Goal: Check status: Check status

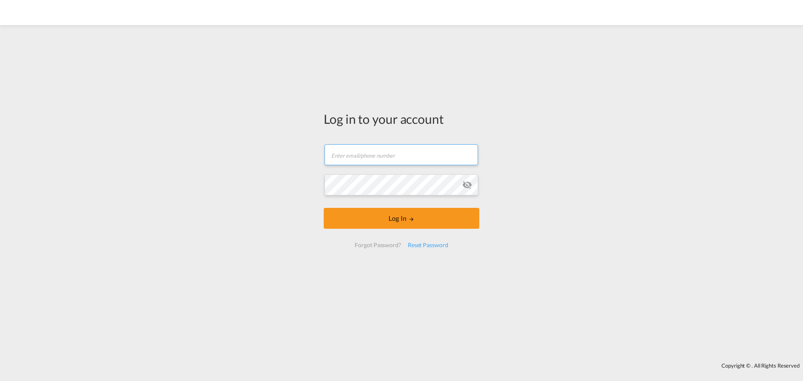
type input "[EMAIL_ADDRESS][DOMAIN_NAME]"
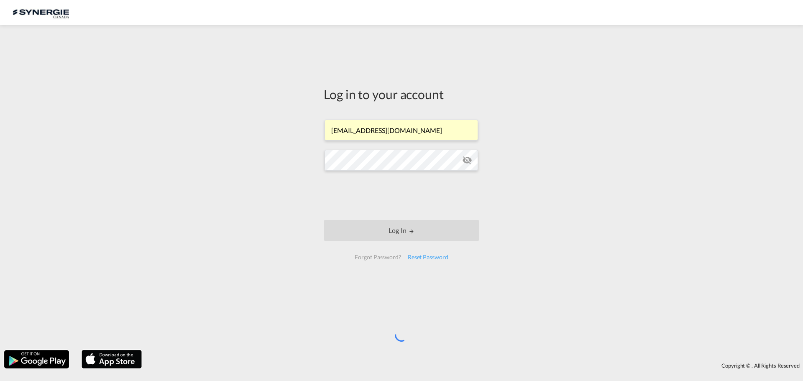
click at [211, 130] on div "Log in to your account [EMAIL_ADDRESS][DOMAIN_NAME] Log In Forgot Password? Res…" at bounding box center [401, 187] width 803 height 317
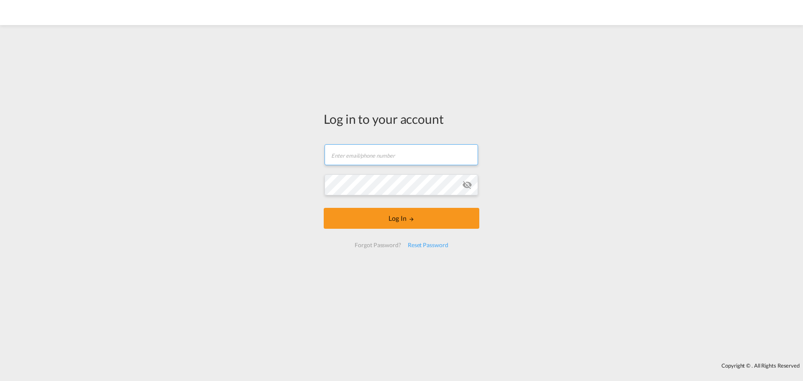
click at [375, 161] on form "Email field is required Password field is required Log In Forgot Password? Rese…" at bounding box center [402, 196] width 156 height 120
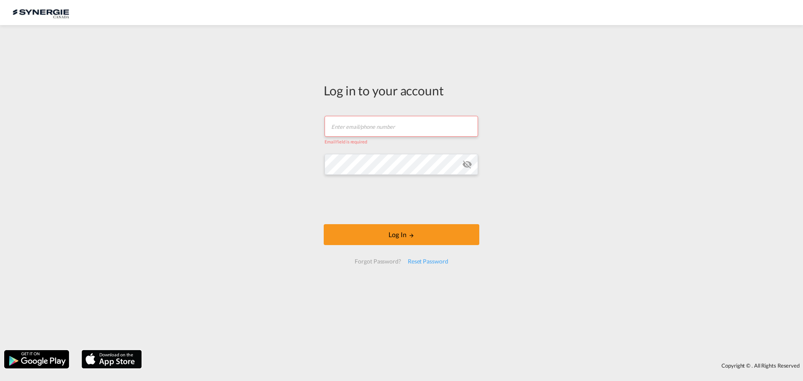
type input "[EMAIL_ADDRESS][DOMAIN_NAME]"
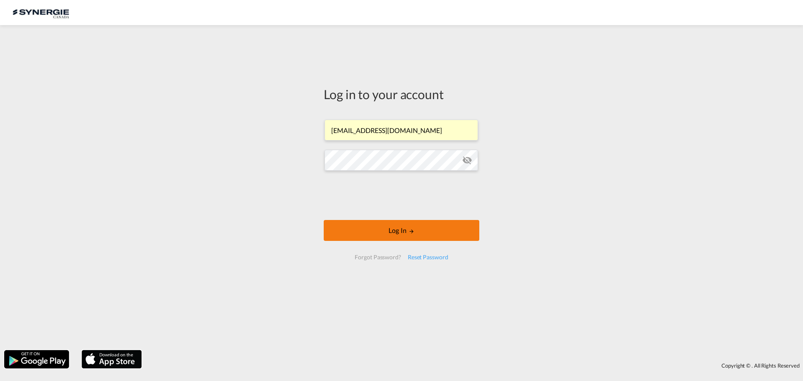
click at [392, 237] on button "Log In" at bounding box center [402, 230] width 156 height 21
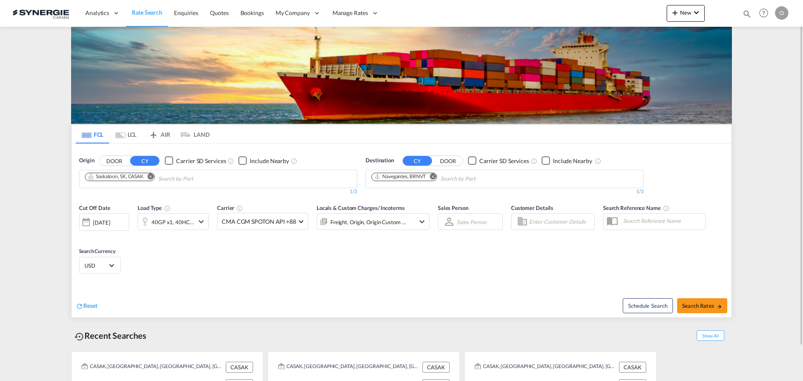
click at [746, 12] on md-icon "icon-magnify" at bounding box center [746, 13] width 9 height 9
click at [609, 12] on select "Bookings Quotes Enquiries" at bounding box center [614, 13] width 40 height 15
select select "Quotes"
click at [594, 6] on select "Bookings Quotes Enquiries" at bounding box center [614, 13] width 40 height 15
click at [672, 15] on input at bounding box center [684, 13] width 104 height 15
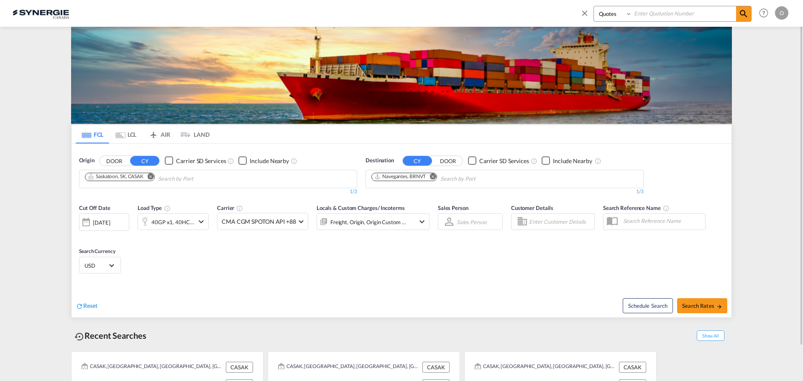
paste input "SYC000013730"
type input "SYC000013730"
click at [743, 11] on md-icon "icon-magnify" at bounding box center [744, 14] width 10 height 10
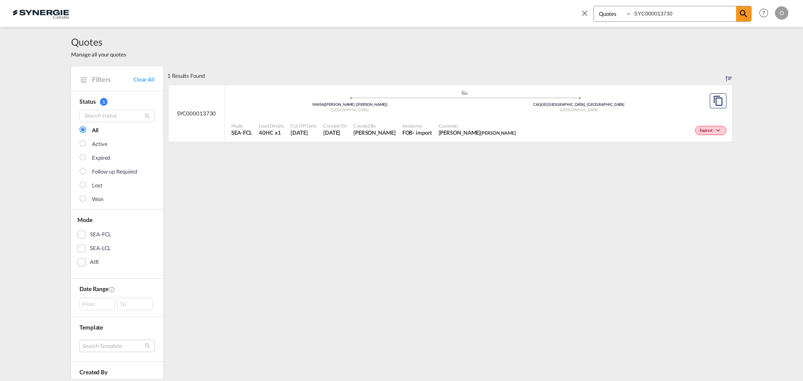
click at [648, 137] on div "Expired" at bounding box center [624, 129] width 210 height 21
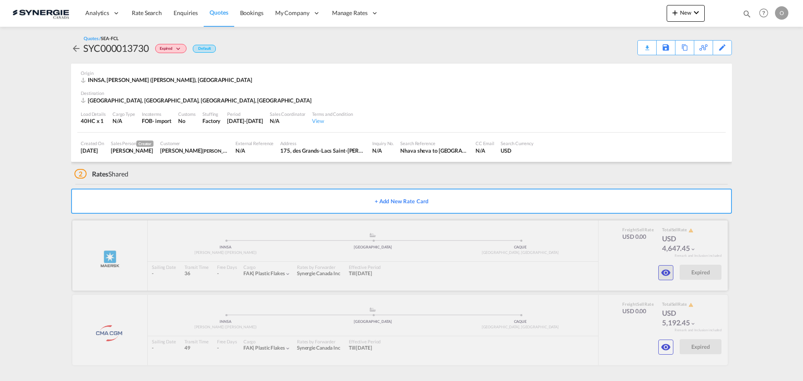
click at [668, 277] on md-icon "icon-eye" at bounding box center [666, 273] width 10 height 10
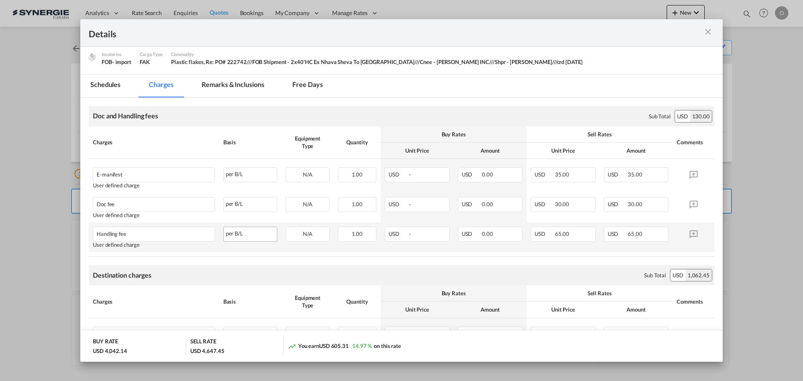
scroll to position [10, 0]
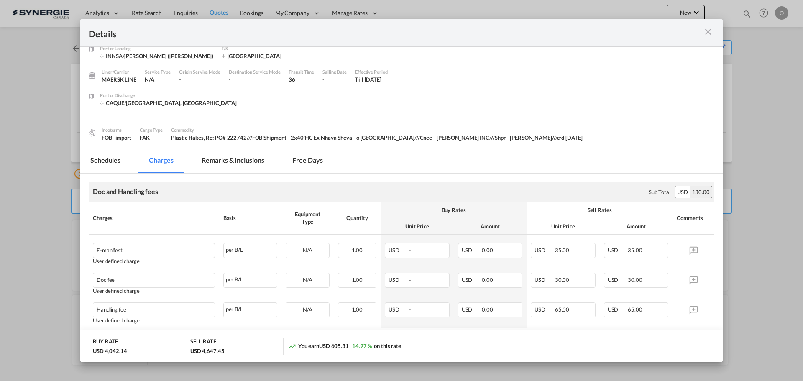
click at [225, 160] on md-tab-item "Remarks & Inclusions" at bounding box center [233, 161] width 82 height 23
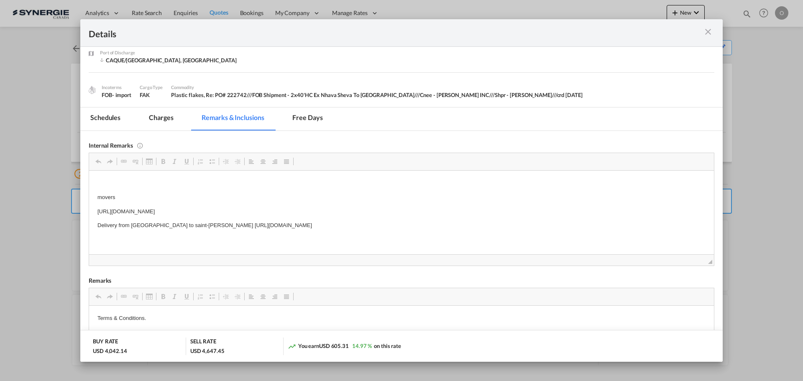
scroll to position [84, 0]
